Goal: Task Accomplishment & Management: Use online tool/utility

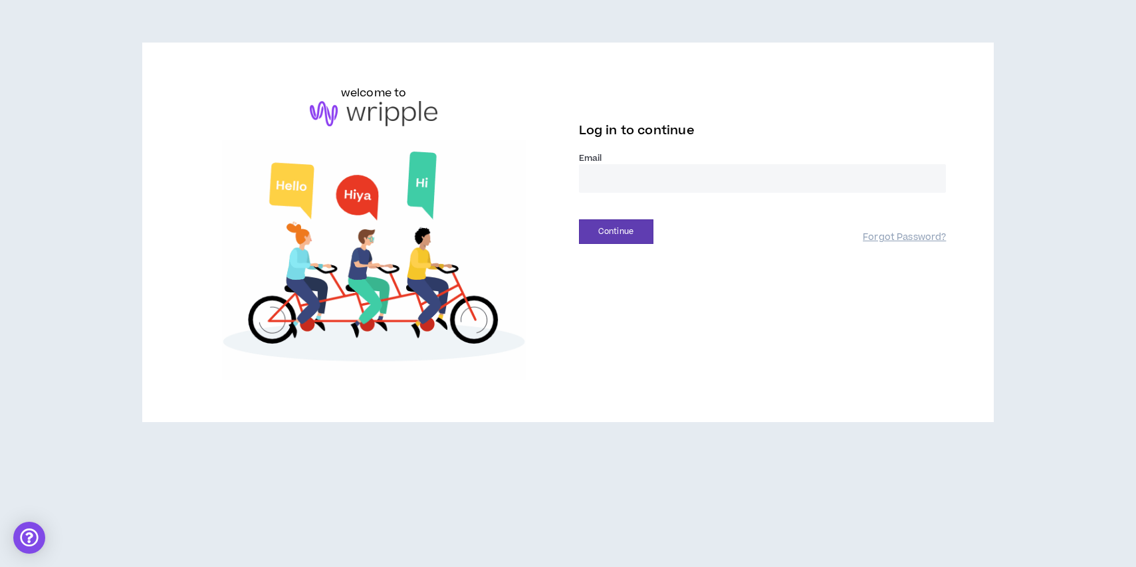
click at [637, 185] on input "email" at bounding box center [763, 178] width 368 height 29
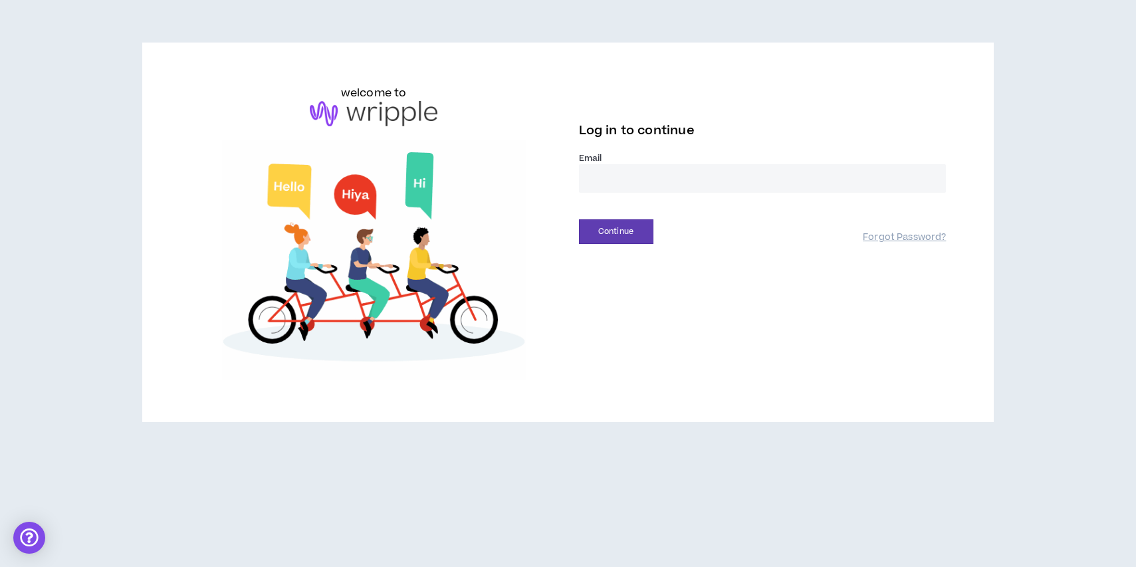
type input "**********"
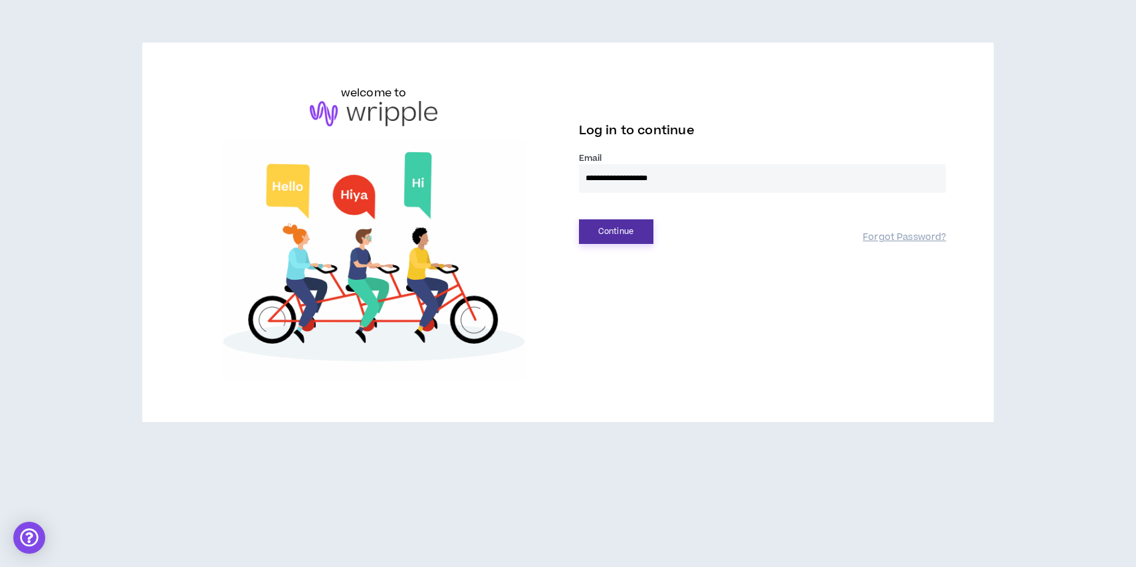
click at [616, 237] on button "Continue" at bounding box center [616, 231] width 74 height 25
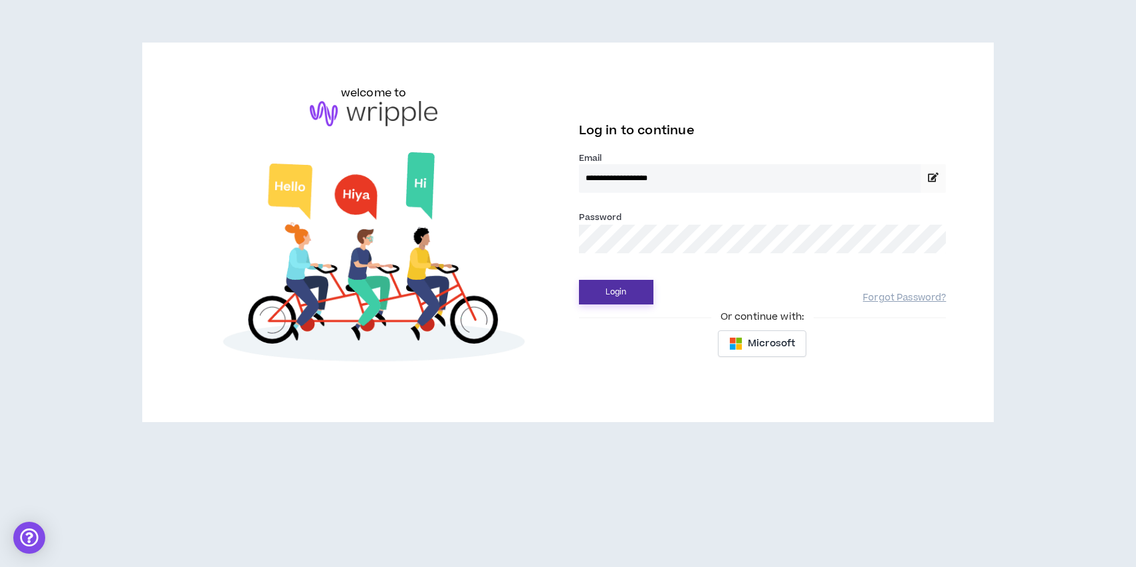
click at [579, 280] on button "Login" at bounding box center [616, 292] width 74 height 25
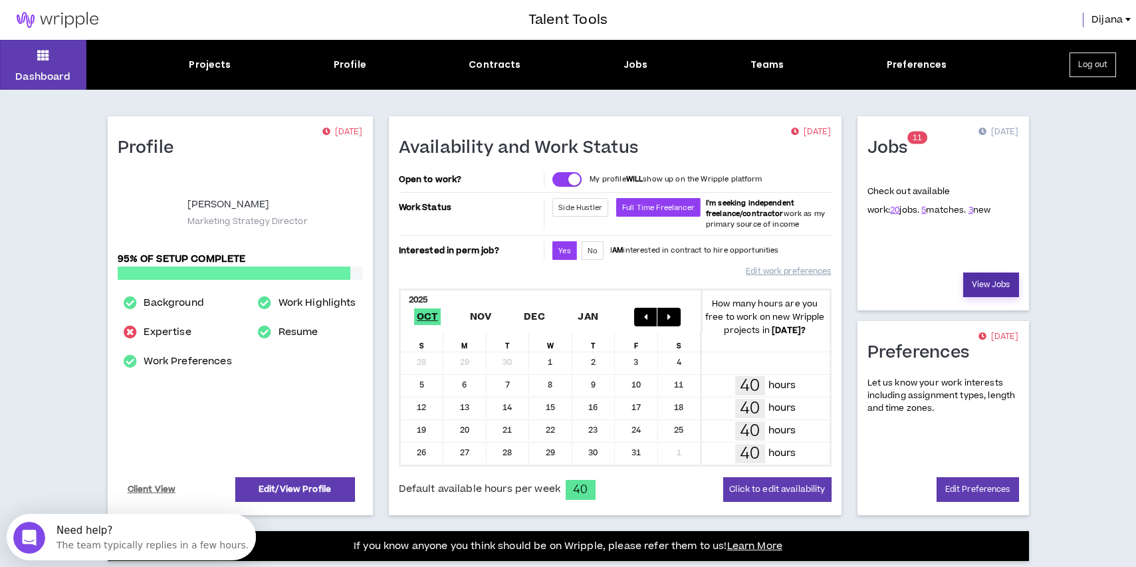
click at [1002, 285] on link "View Jobs" at bounding box center [991, 285] width 56 height 25
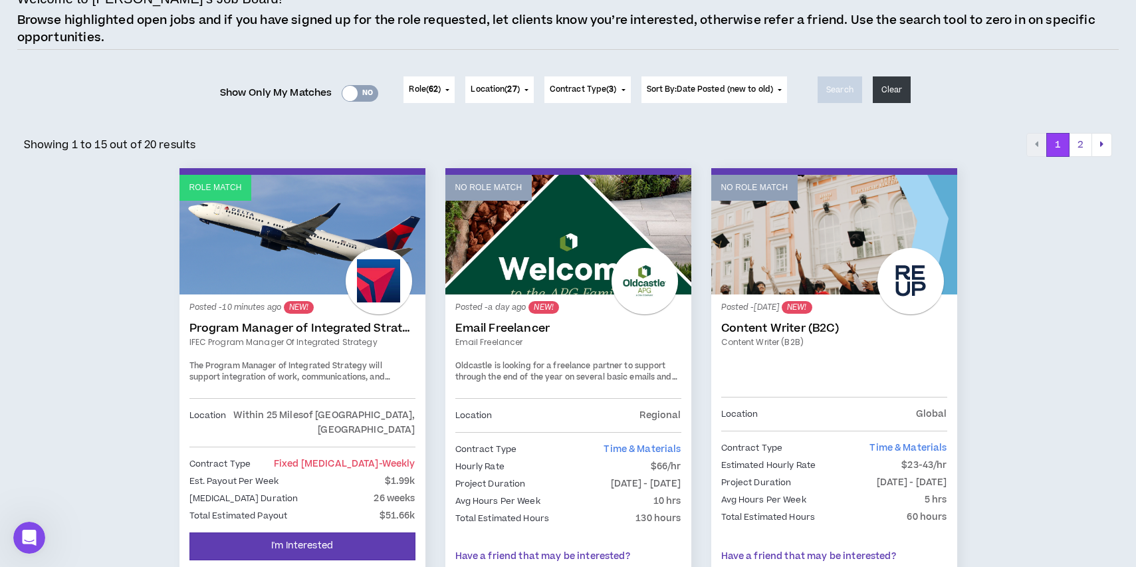
scroll to position [108, 0]
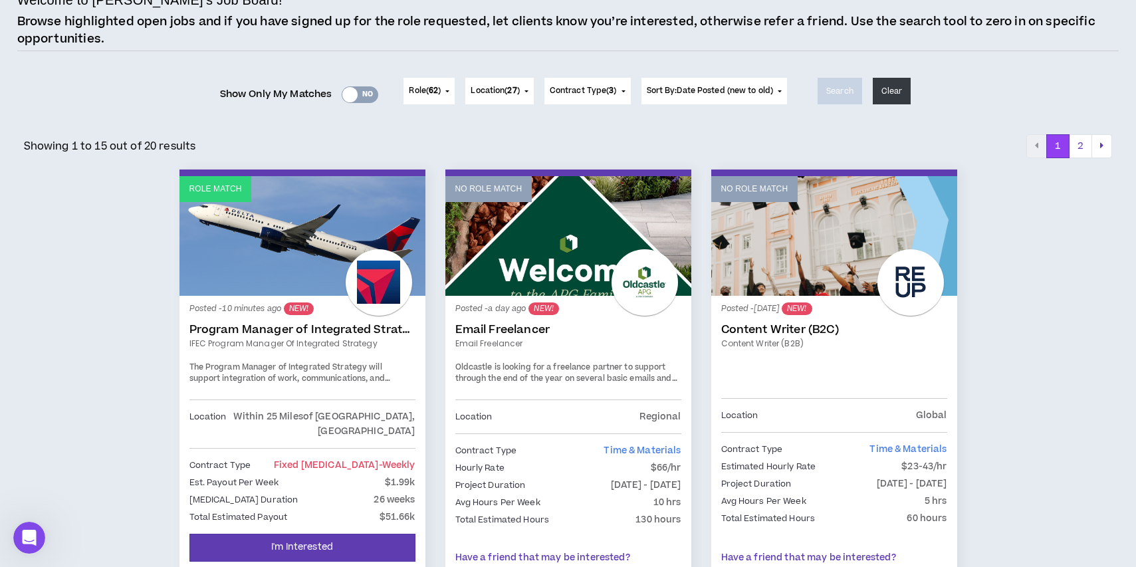
click at [368, 292] on div at bounding box center [379, 282] width 66 height 66
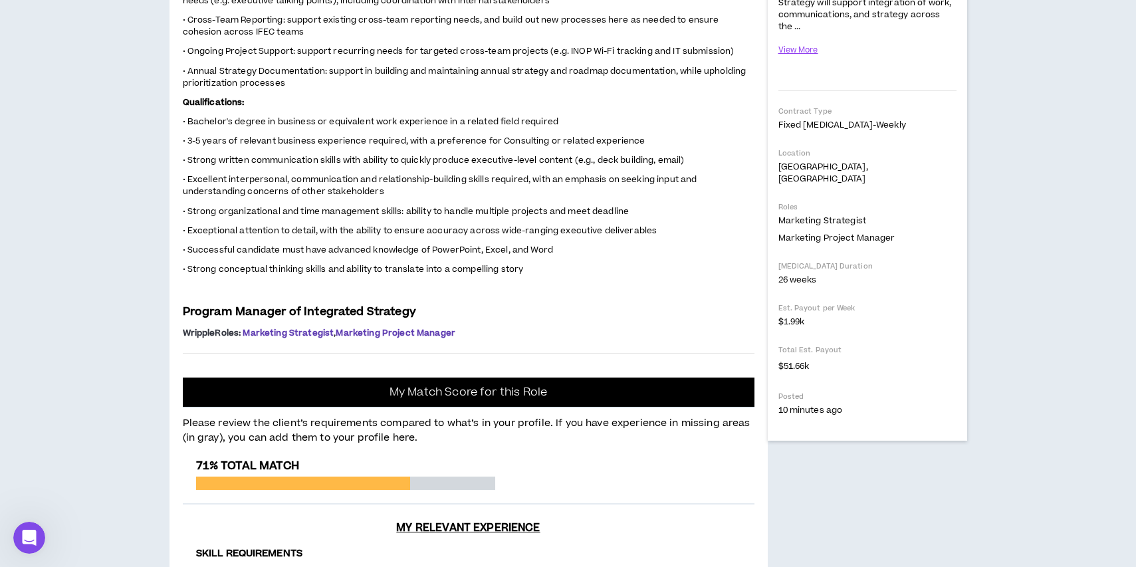
scroll to position [311, 0]
